Goal: Find contact information: Find contact information

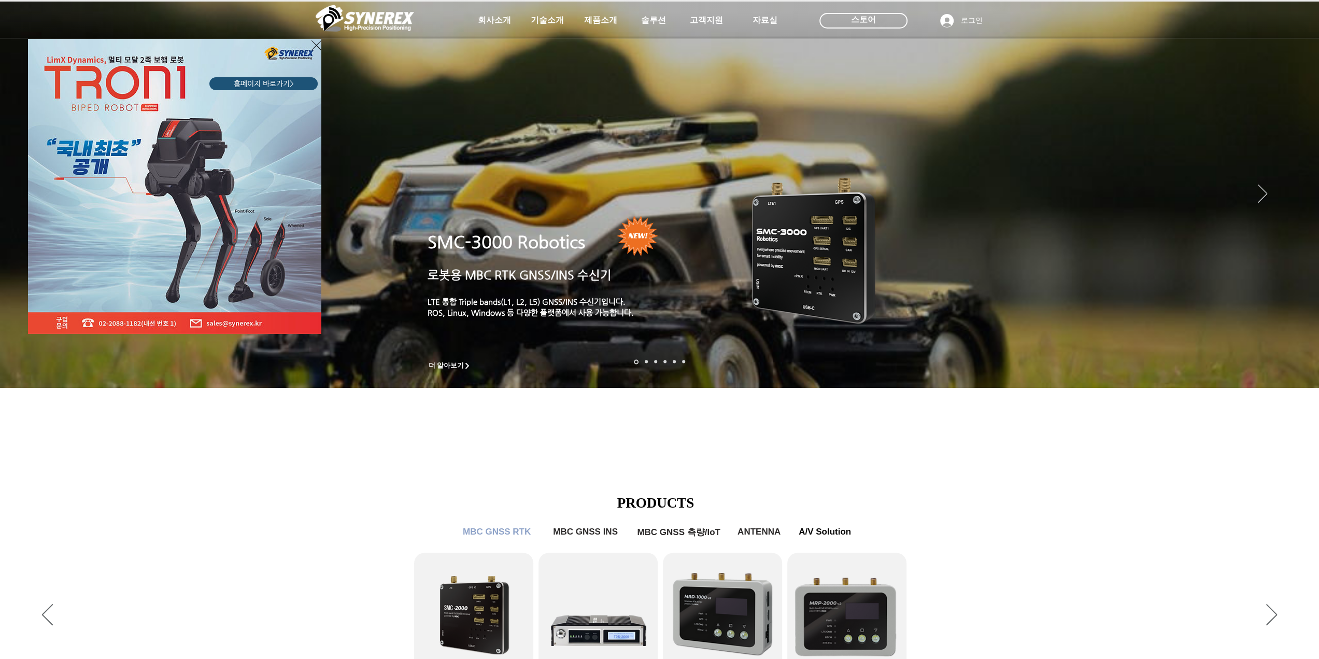
click at [317, 42] on icon "사이트로 돌아가기" at bounding box center [317, 45] width 10 height 13
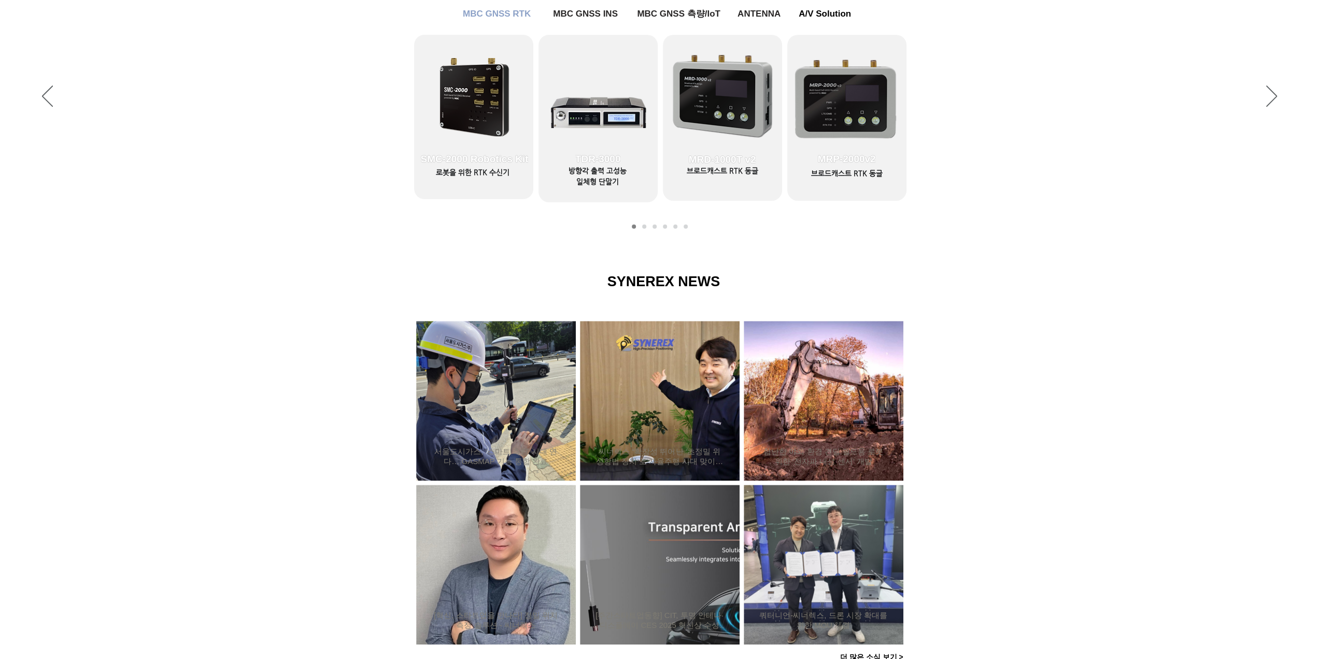
click at [311, 443] on div at bounding box center [659, 460] width 1319 height 441
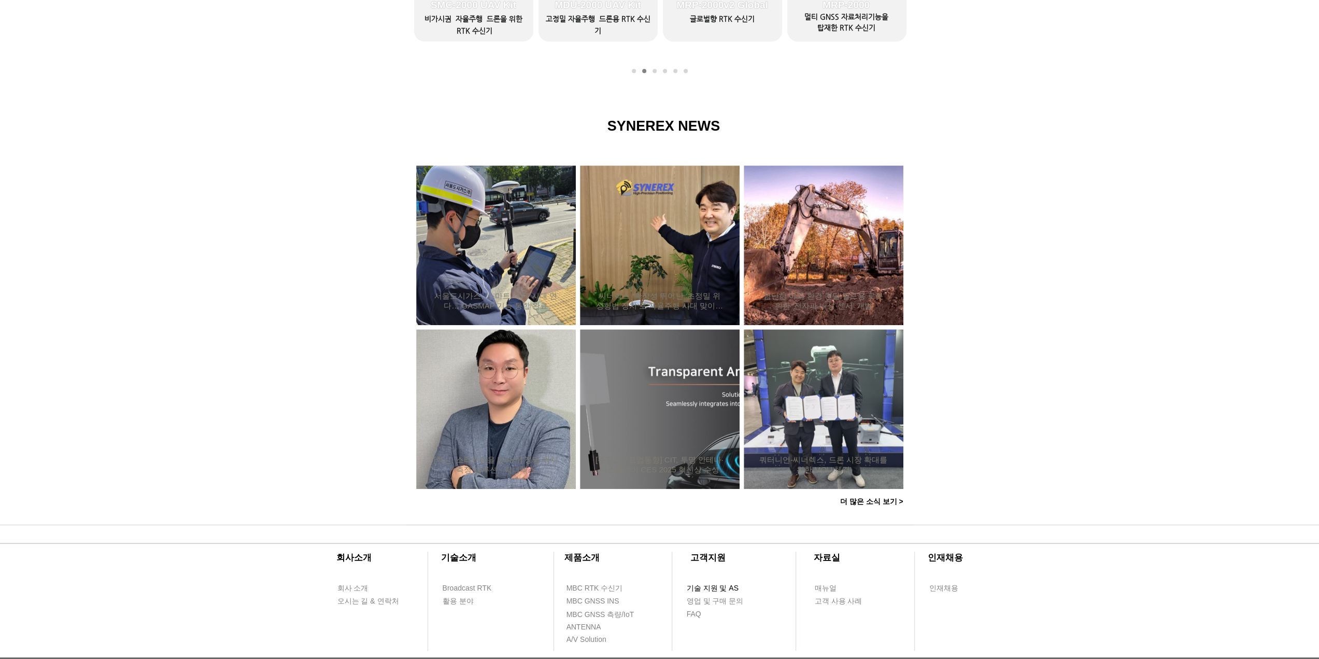
click at [724, 587] on span "기술 지원 및 AS" at bounding box center [713, 588] width 52 height 10
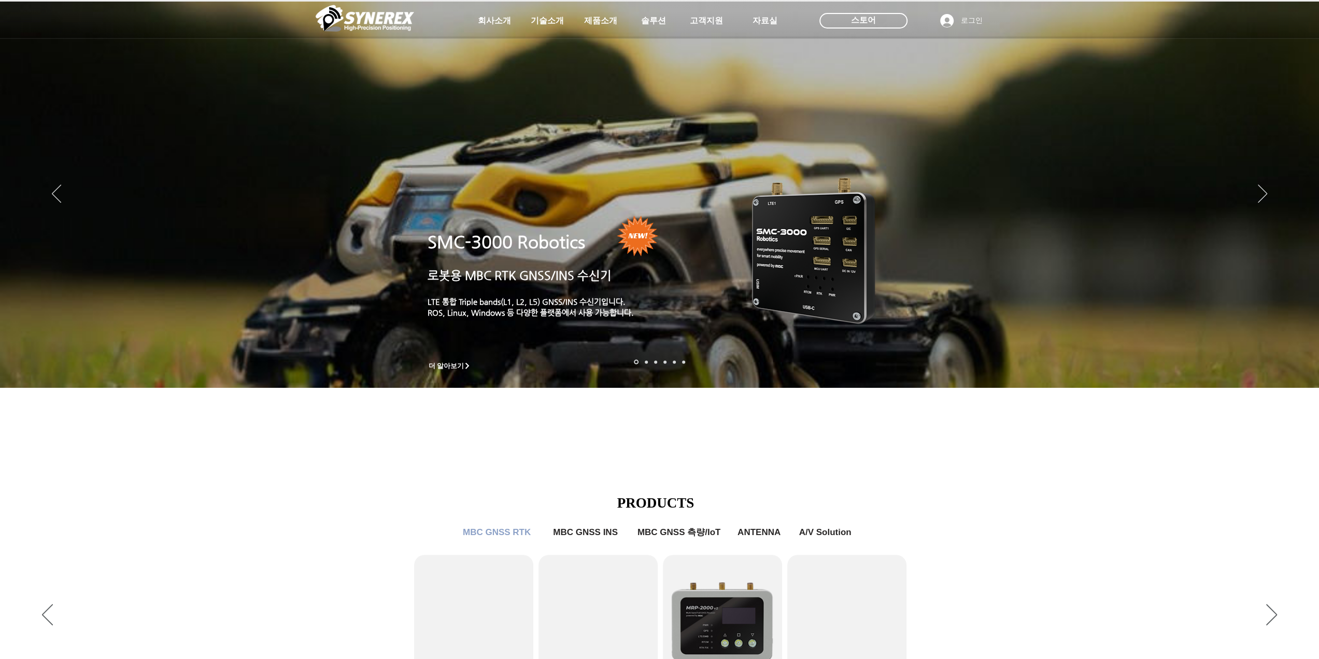
select select "******"
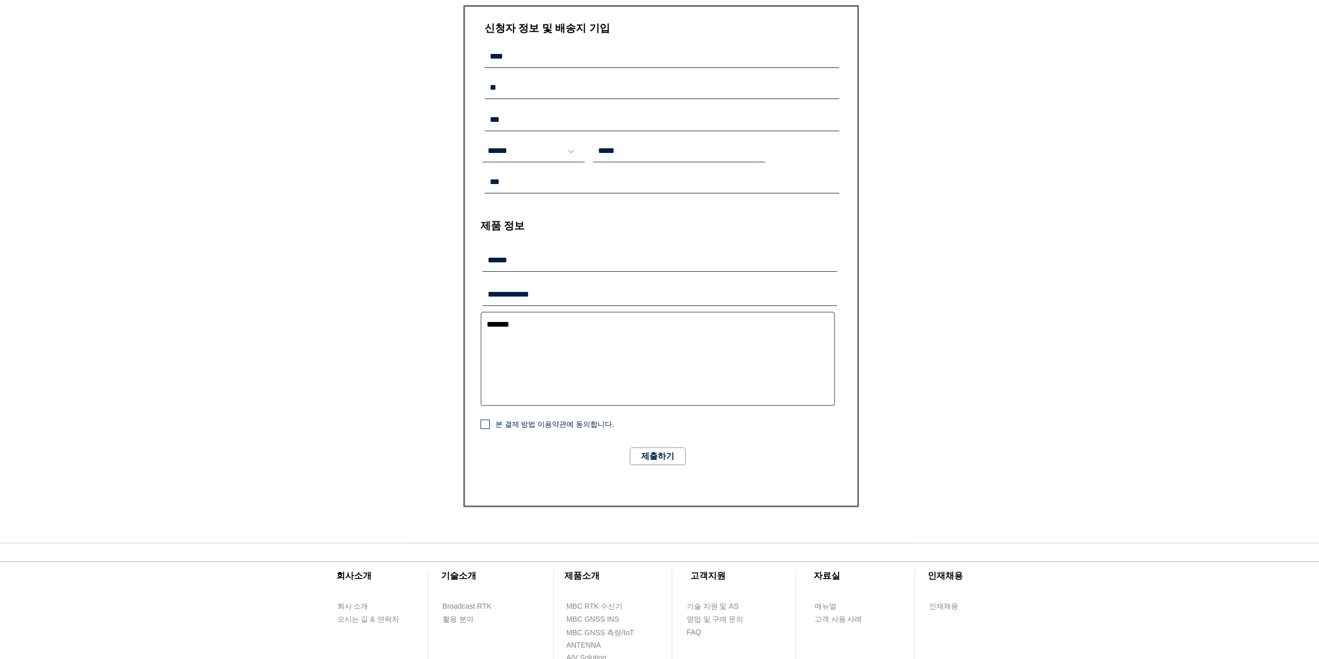
scroll to position [415, 0]
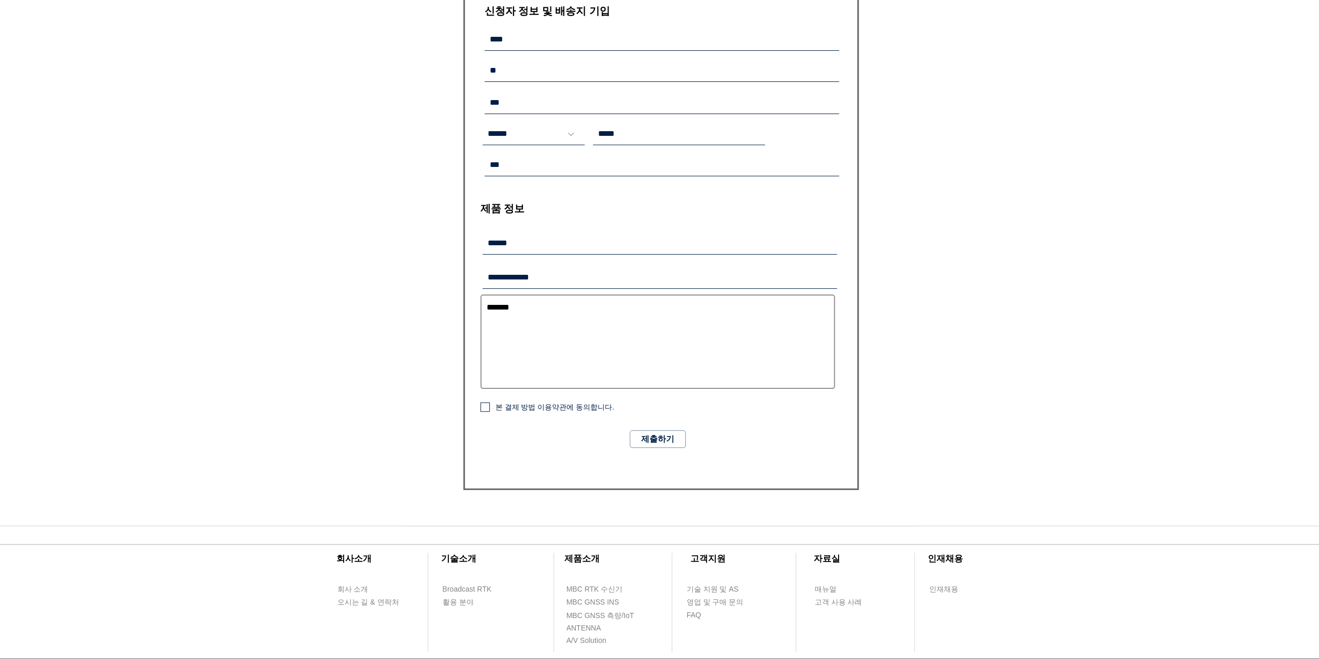
click at [1106, 471] on div "main content" at bounding box center [659, 135] width 1319 height 782
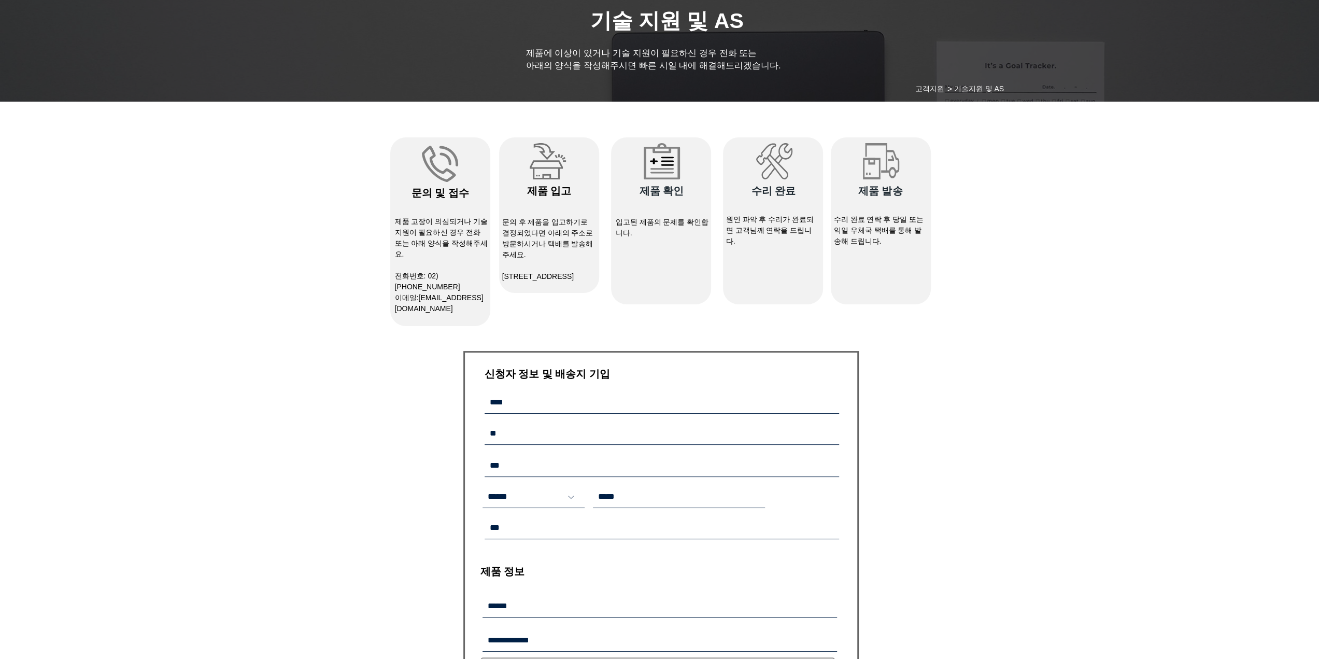
scroll to position [0, 0]
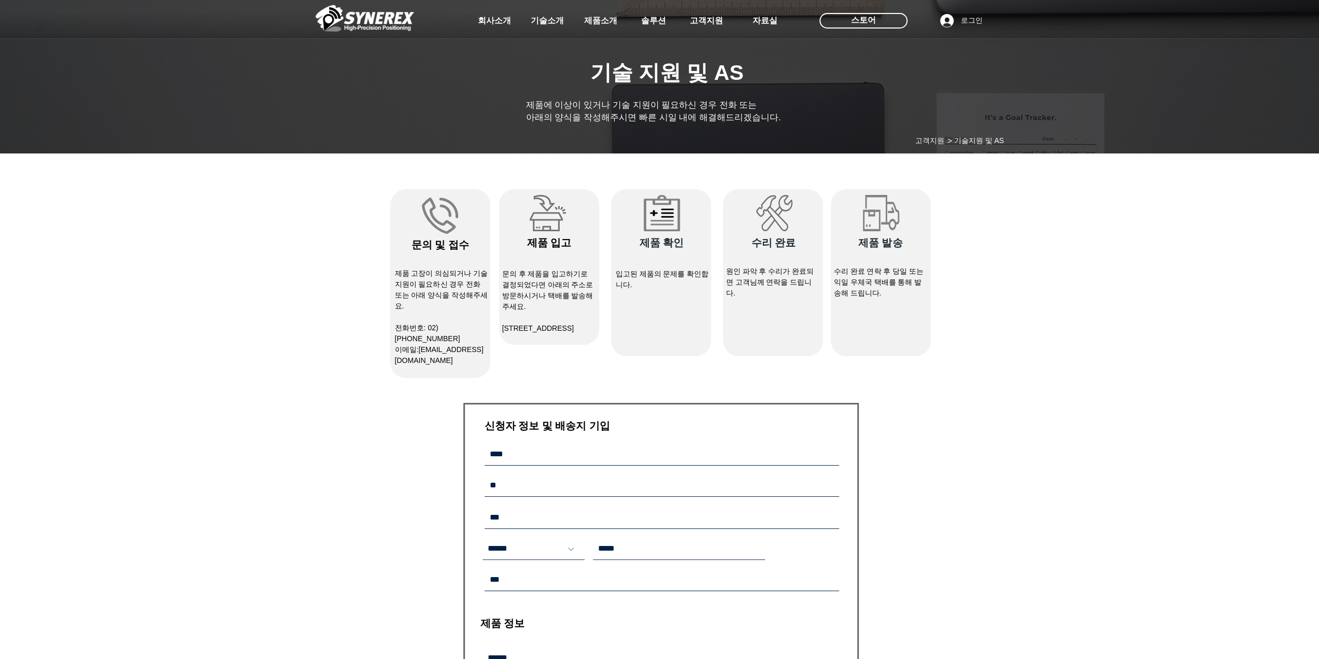
click at [1049, 222] on div "main content" at bounding box center [659, 550] width 1319 height 782
click at [175, 229] on div "main content" at bounding box center [659, 550] width 1319 height 782
